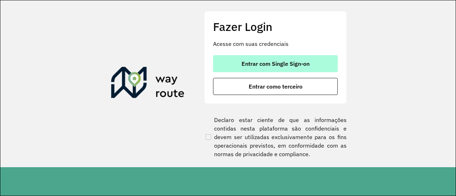
click at [320, 69] on button "Entrar com Single Sign-on" at bounding box center [275, 63] width 125 height 17
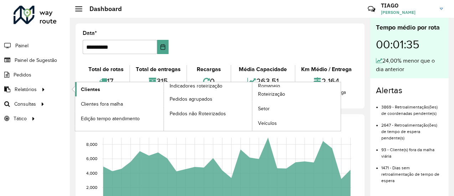
click at [102, 93] on link "Clientes" at bounding box center [119, 89] width 88 height 14
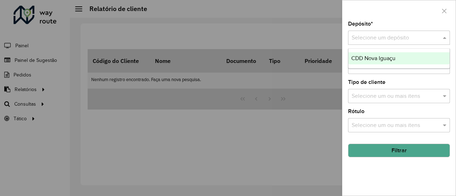
click at [362, 34] on input "text" at bounding box center [391, 38] width 80 height 9
click at [375, 57] on span "CDD Nova Iguaçu" at bounding box center [373, 58] width 44 height 6
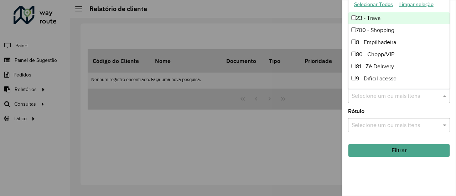
click at [374, 97] on input "text" at bounding box center [395, 96] width 91 height 9
click at [380, 110] on div "Rótulo Selecione um ou mais itens" at bounding box center [399, 120] width 102 height 23
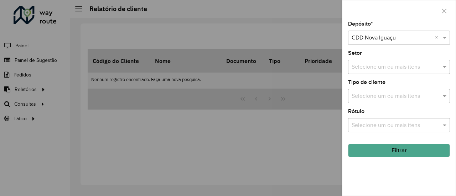
click at [377, 121] on input "text" at bounding box center [395, 125] width 91 height 9
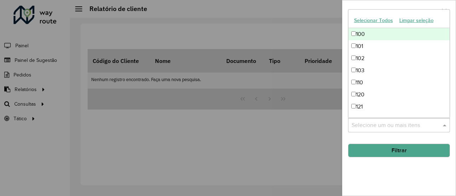
click at [380, 164] on div "Depósito * Selecione um depósito × CDD Nova Iguaçu × Setor Selecione um ou mais…" at bounding box center [398, 108] width 113 height 174
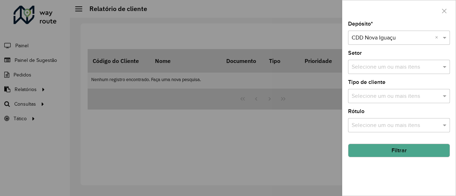
click at [378, 99] on input "text" at bounding box center [395, 96] width 91 height 9
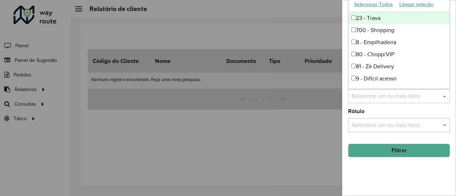
click at [415, 176] on div "Depósito * Selecione um depósito × CDD Nova Iguaçu × Setor Selecione um ou mais…" at bounding box center [398, 108] width 113 height 174
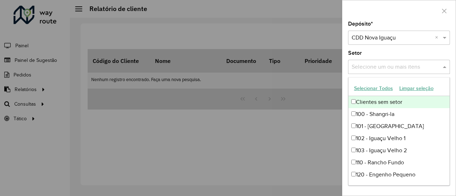
click at [386, 73] on div "Selecione um ou mais itens" at bounding box center [399, 67] width 102 height 14
click at [387, 71] on input "text" at bounding box center [395, 67] width 91 height 9
click at [393, 52] on div "Setor Selecione um ou mais itens" at bounding box center [399, 62] width 102 height 23
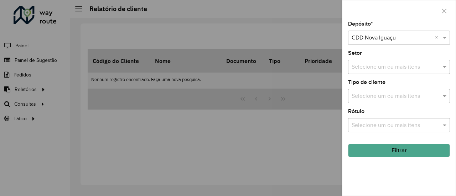
click at [386, 93] on input "text" at bounding box center [395, 96] width 91 height 9
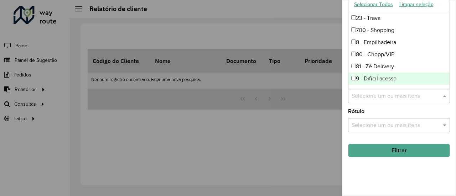
click at [402, 150] on button "Filtrar" at bounding box center [399, 151] width 102 height 14
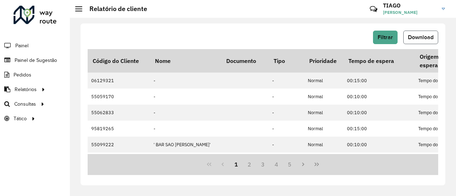
click at [433, 37] on span "Download" at bounding box center [421, 37] width 26 height 6
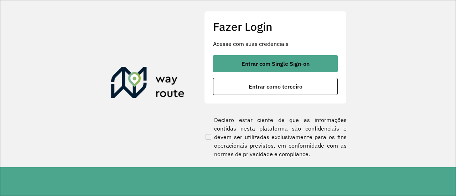
click at [297, 65] on span "Entrar com Single Sign-on" at bounding box center [275, 64] width 68 height 6
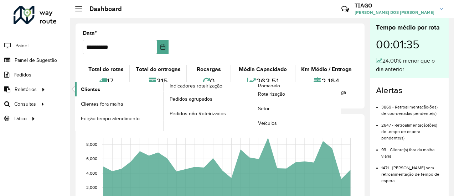
click at [84, 90] on span "Clientes" at bounding box center [90, 89] width 19 height 7
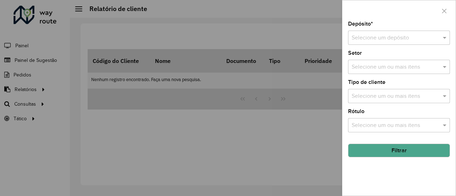
click at [376, 42] on input "text" at bounding box center [391, 38] width 80 height 9
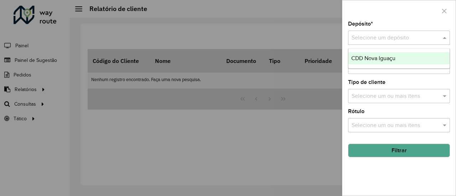
click at [370, 60] on span "CDD Nova Iguaçu" at bounding box center [373, 58] width 44 height 6
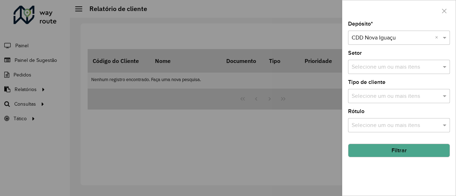
click at [392, 94] on input "text" at bounding box center [395, 96] width 91 height 9
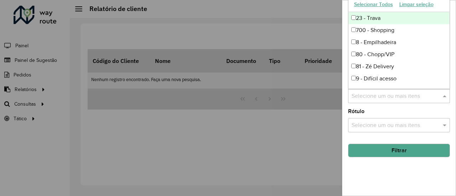
click at [414, 170] on div "Depósito * Selecione um depósito × CDD Nova Iguaçu × Setor Selecione um ou mais…" at bounding box center [398, 108] width 113 height 174
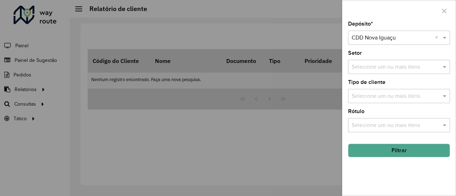
click at [403, 148] on button "Filtrar" at bounding box center [399, 151] width 102 height 14
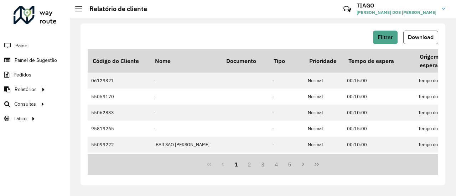
click at [429, 38] on span "Download" at bounding box center [421, 37] width 26 height 6
